Goal: Navigation & Orientation: Find specific page/section

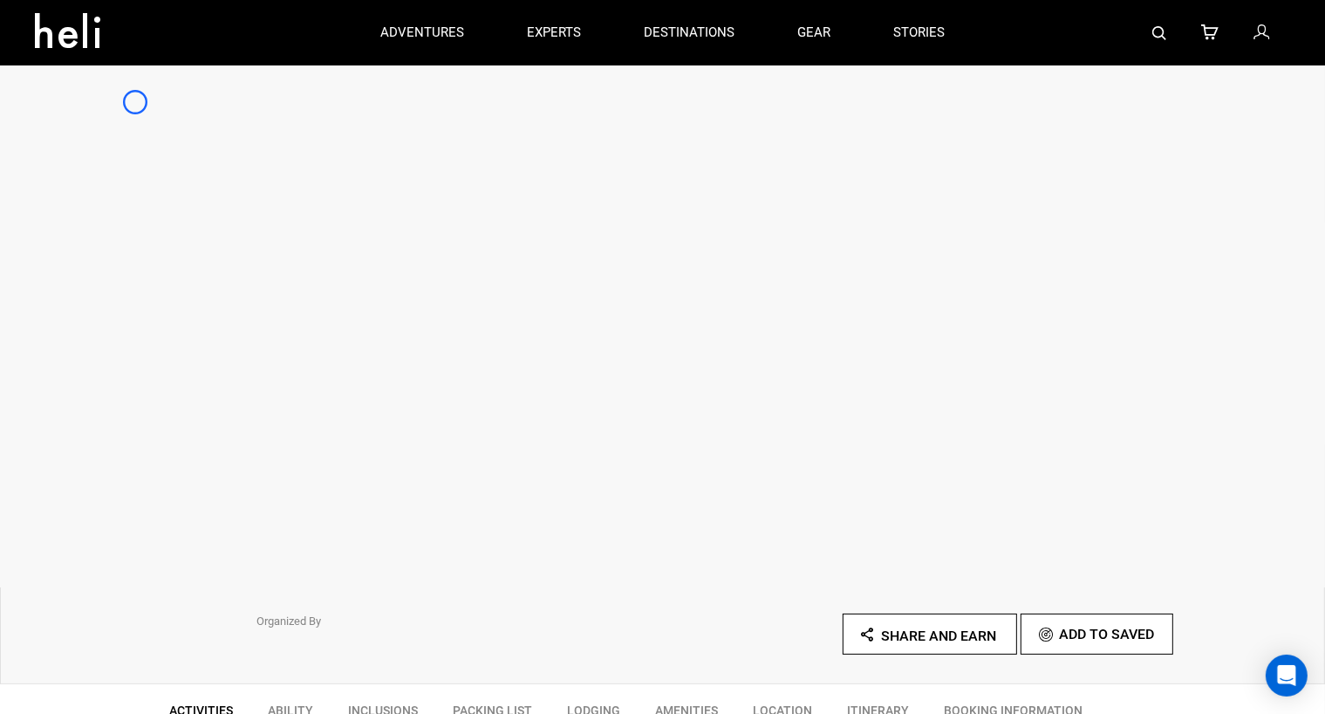
click at [135, 102] on div at bounding box center [662, 326] width 1325 height 524
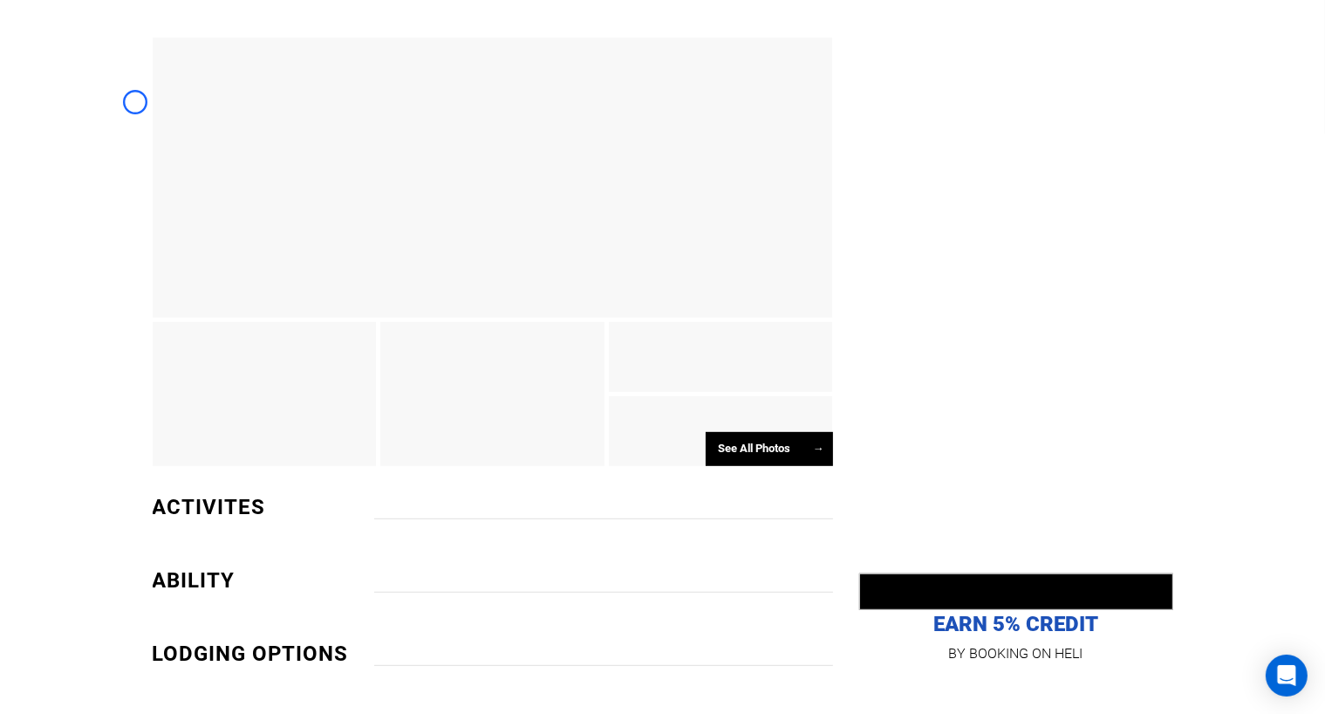
scroll to position [782, 0]
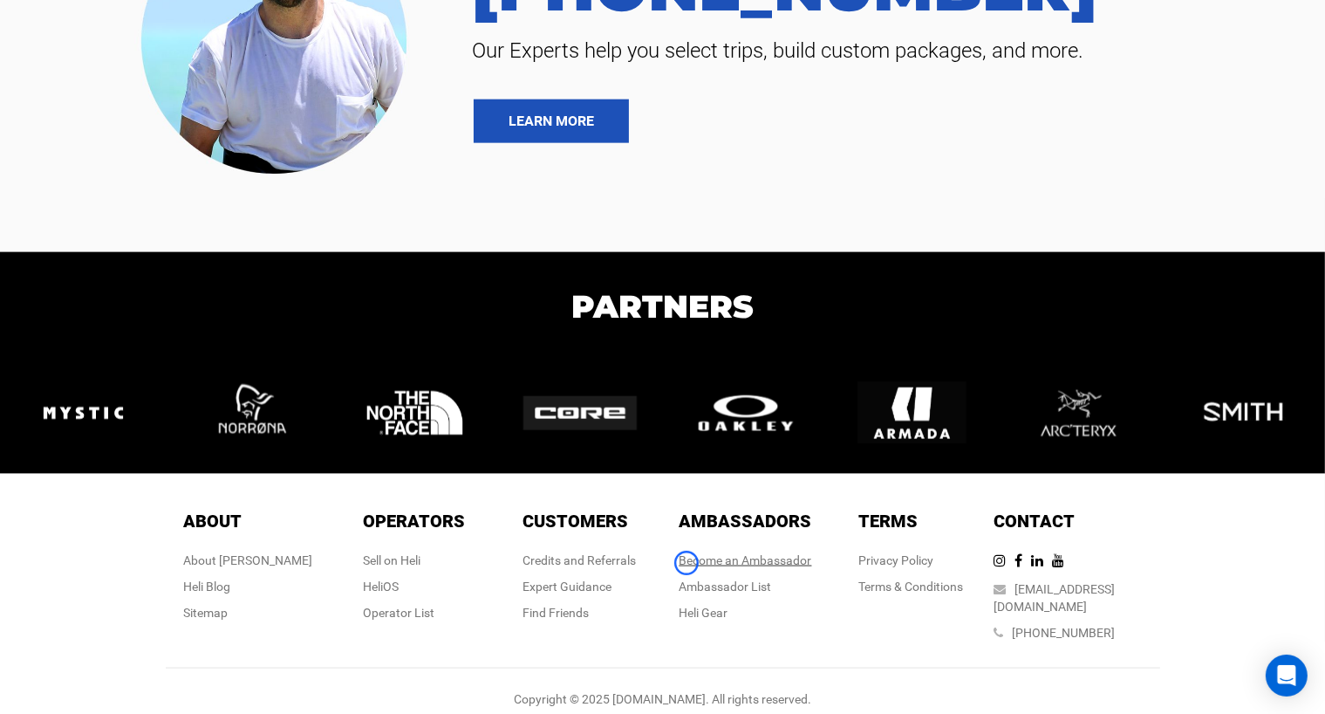
click at [687, 563] on link "Become an Ambassador" at bounding box center [746, 560] width 133 height 14
